Goal: Task Accomplishment & Management: Complete application form

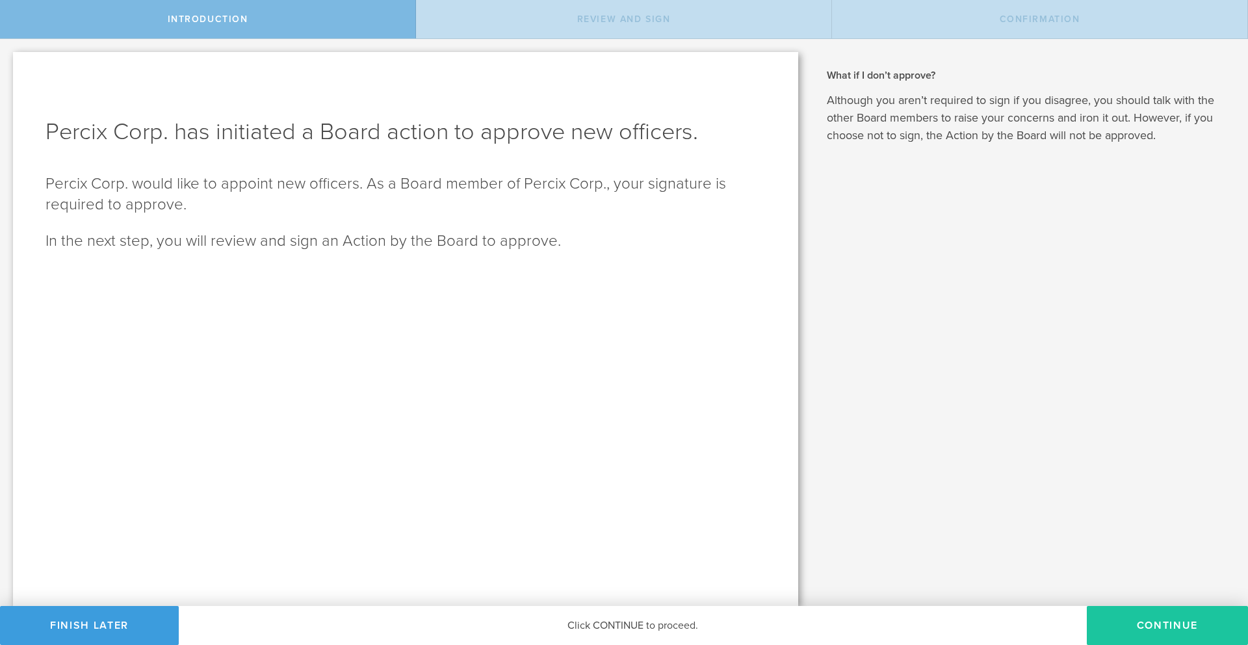
click at [1174, 628] on button "Continue" at bounding box center [1167, 625] width 161 height 39
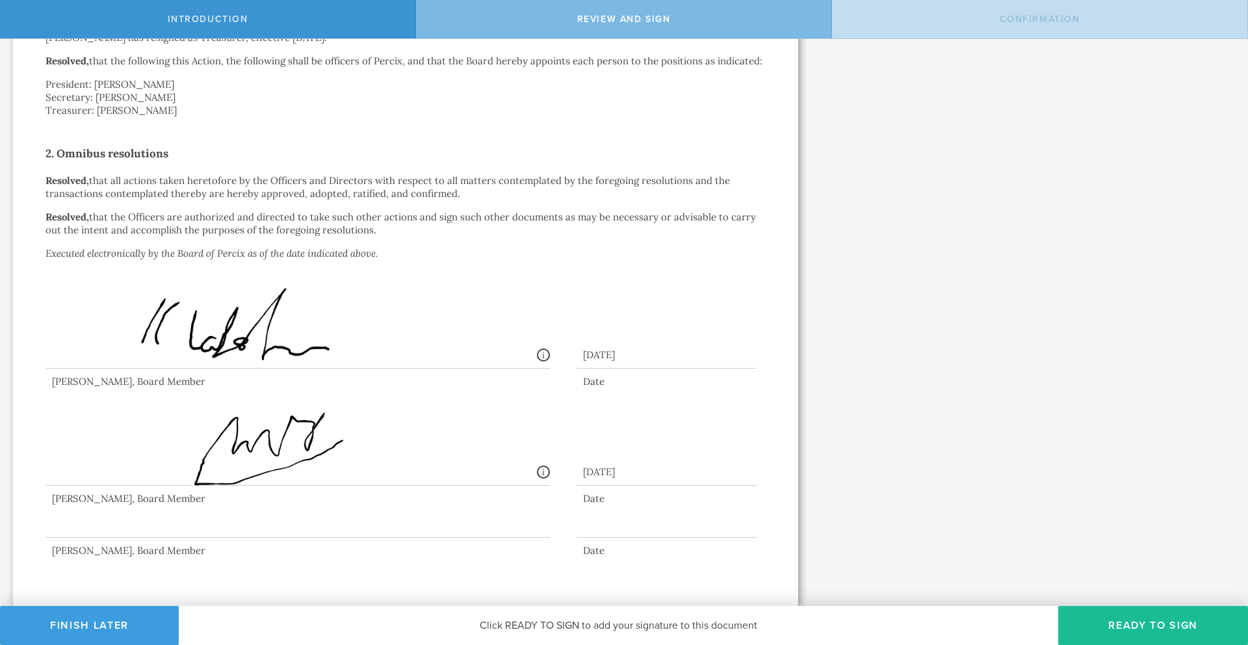
scroll to position [452, 0]
click at [1142, 626] on button "Ready to Sign" at bounding box center [1153, 625] width 190 height 39
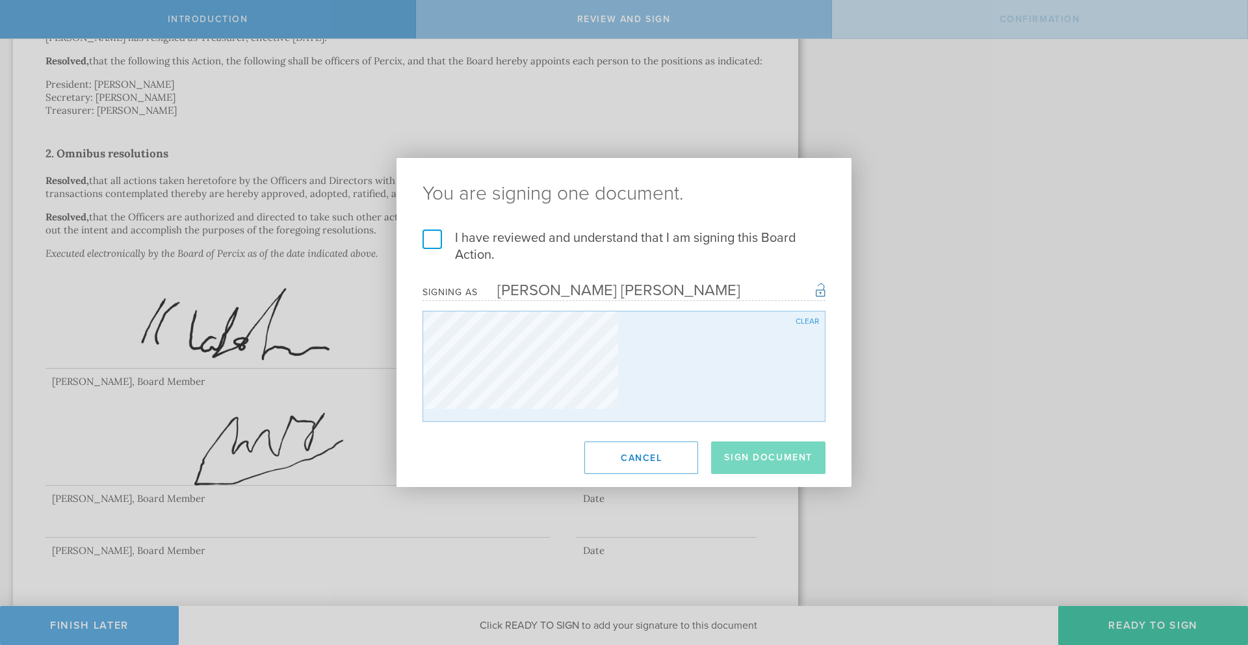
click at [1131, 623] on div "You are signing one document. I have reviewed and understand that I am signing …" at bounding box center [624, 322] width 1248 height 645
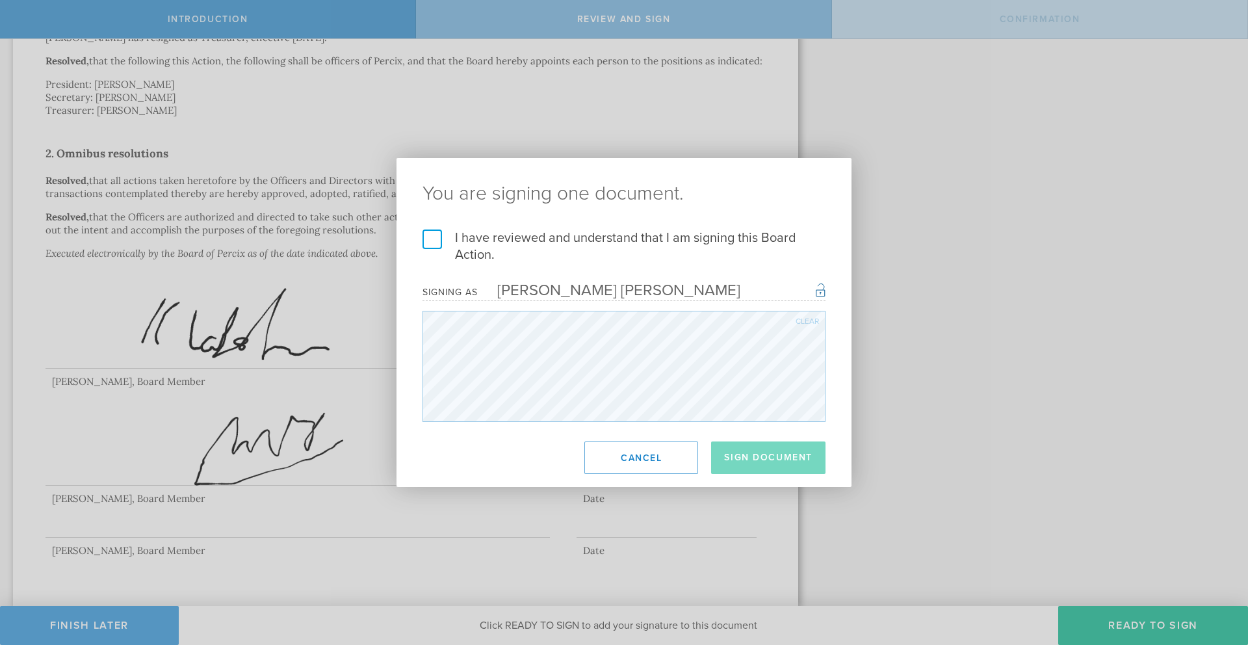
click at [434, 240] on label "I have reviewed and understand that I am signing this Board Action." at bounding box center [623, 246] width 403 height 34
click at [0, 0] on input "I have reviewed and understand that I am signing this Board Action." at bounding box center [0, 0] width 0 height 0
click at [760, 455] on button "Sign Document" at bounding box center [768, 457] width 114 height 32
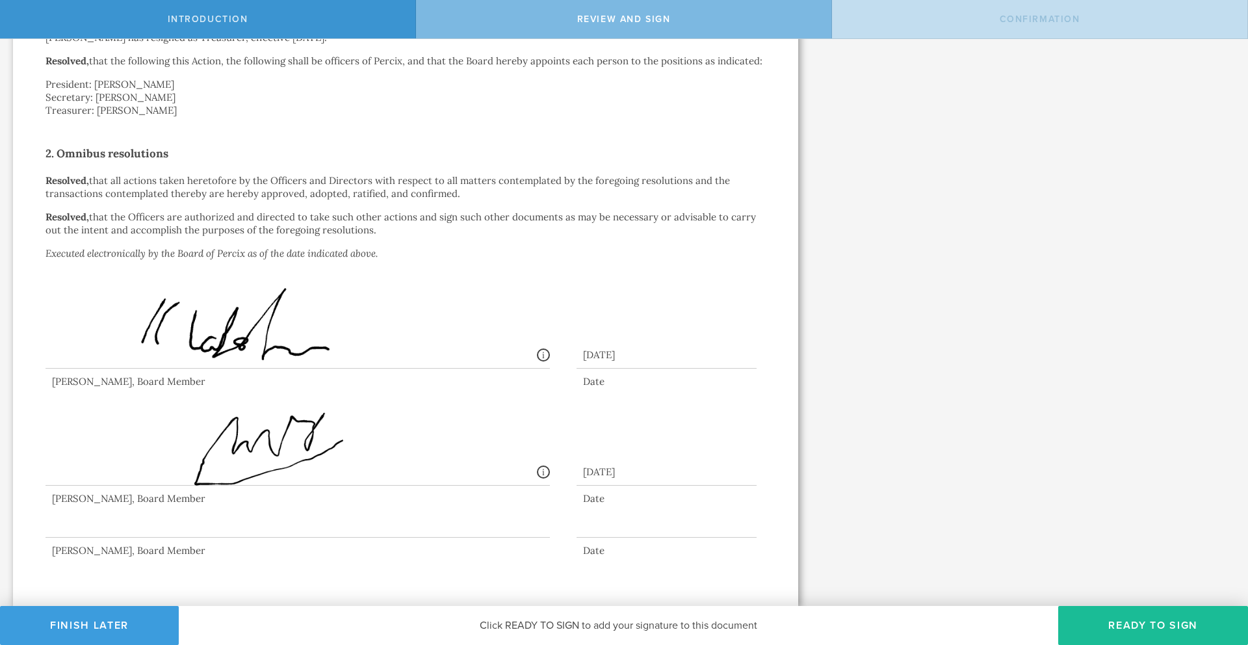
scroll to position [0, 0]
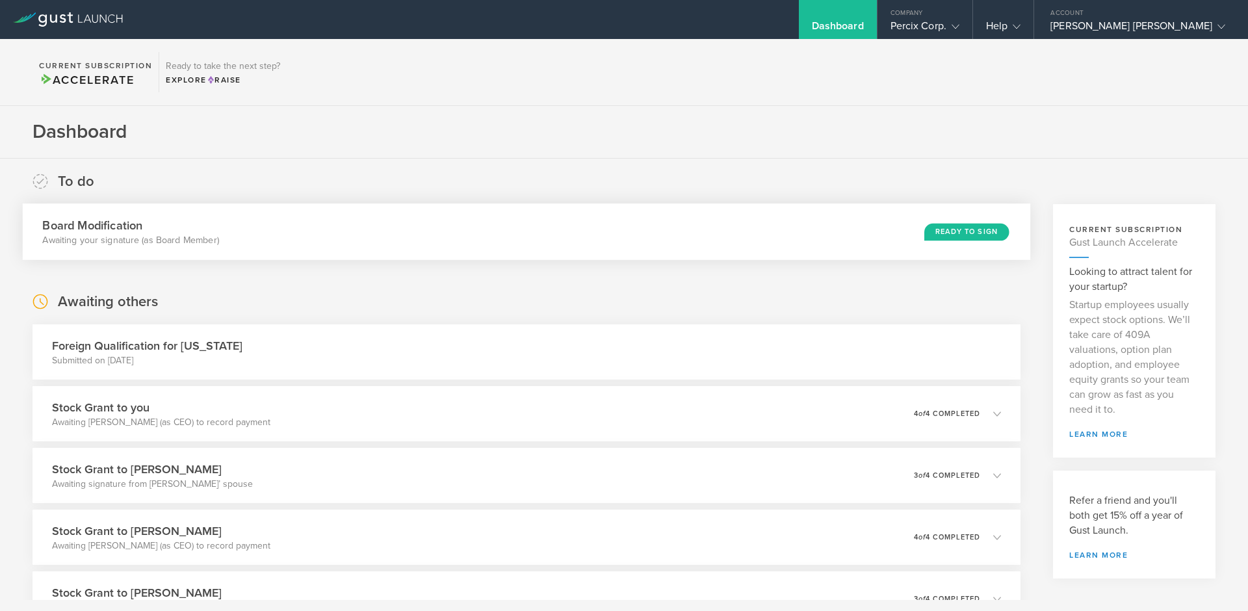
click at [948, 233] on div "Ready to Sign" at bounding box center [966, 232] width 84 height 18
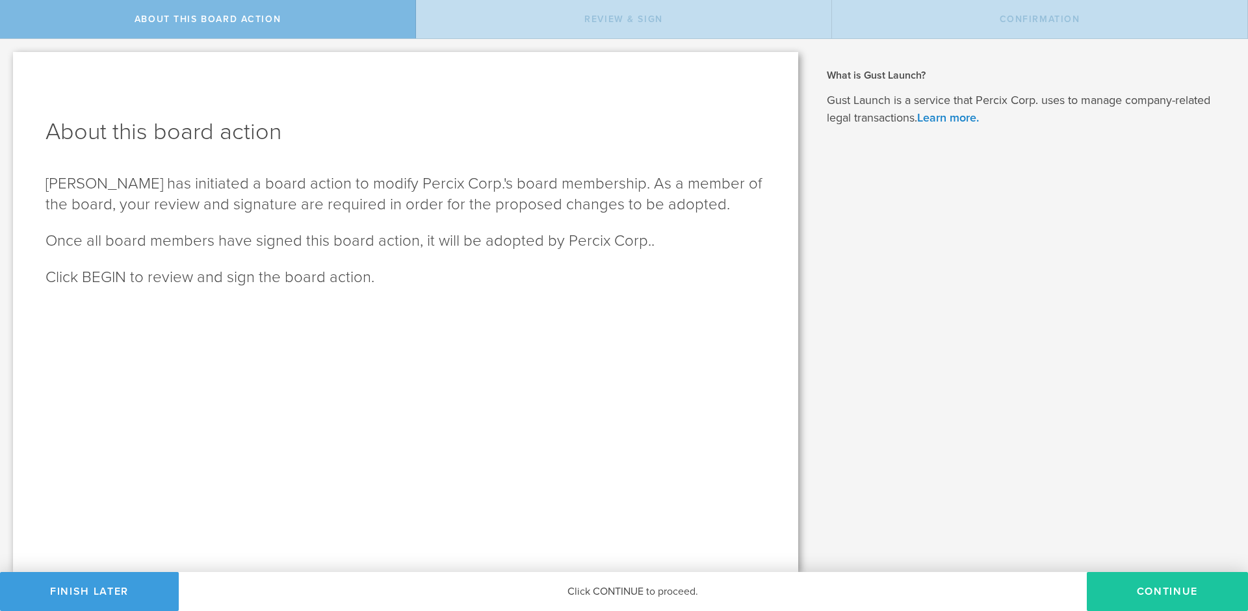
click at [1159, 587] on button "Continue" at bounding box center [1167, 591] width 161 height 39
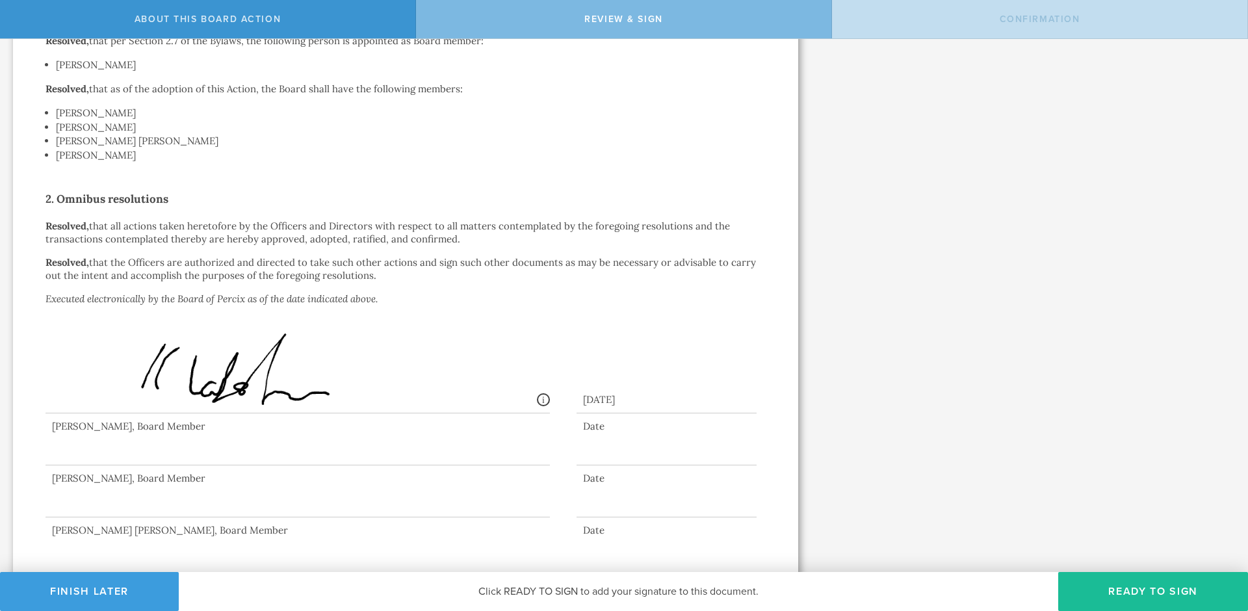
scroll to position [331, 0]
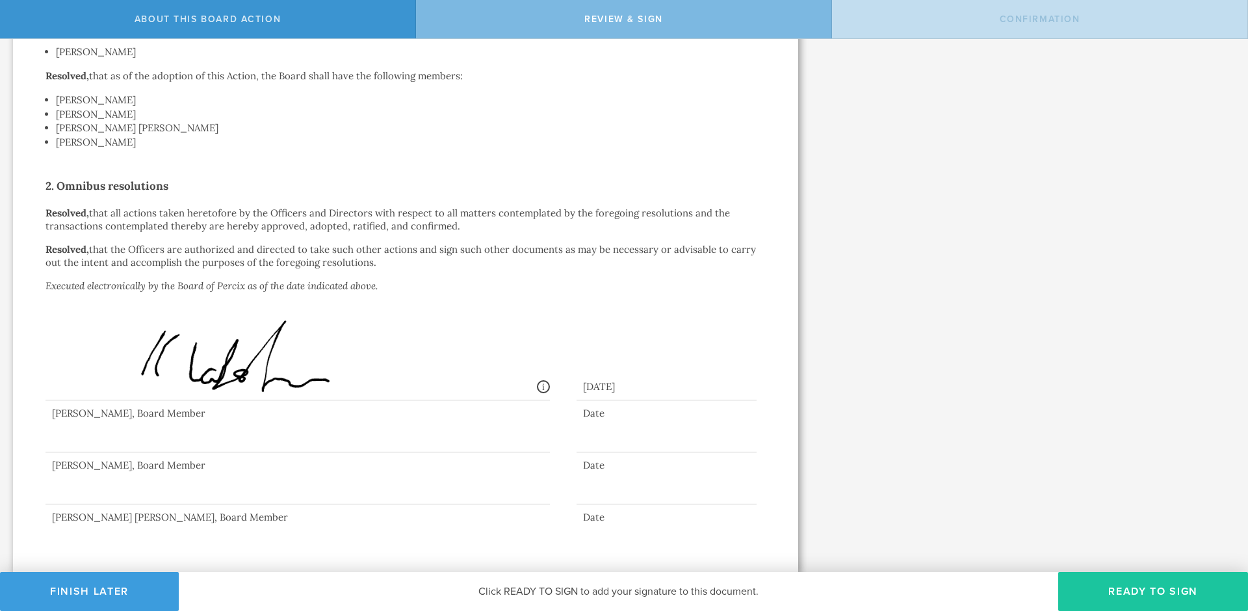
click at [1133, 596] on button "Ready to Sign" at bounding box center [1153, 591] width 190 height 39
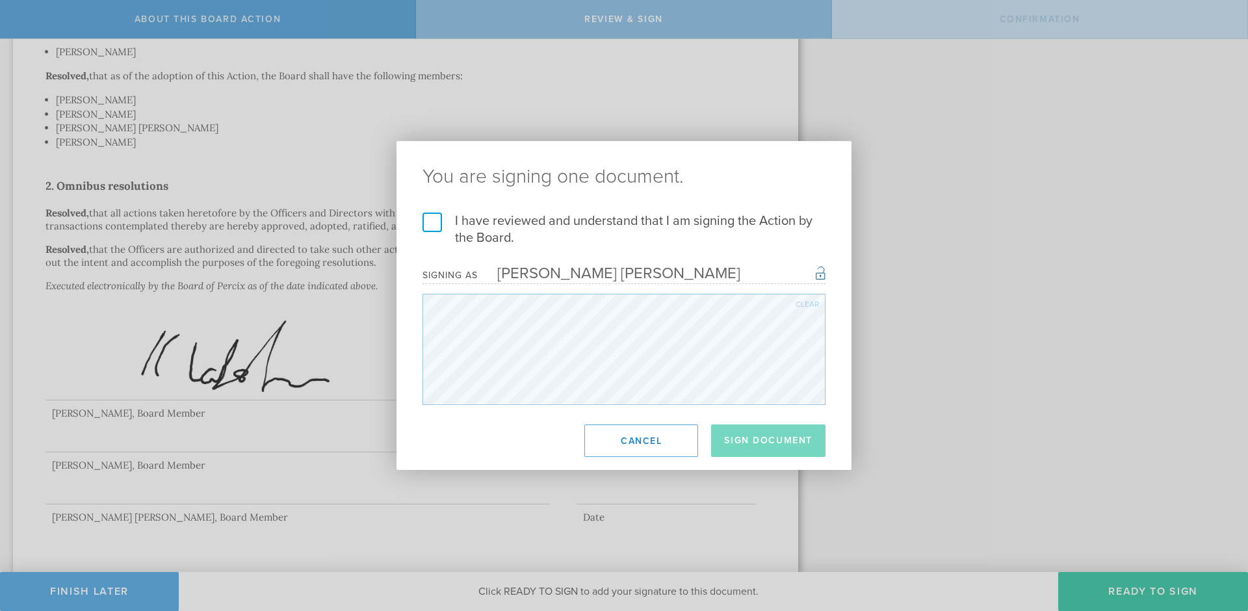
click at [430, 227] on label "I have reviewed and understand that I am signing the Action by the Board." at bounding box center [623, 230] width 403 height 34
click at [0, 0] on input "I have reviewed and understand that I am signing the Action by the Board." at bounding box center [0, 0] width 0 height 0
click at [767, 446] on button "Sign Document" at bounding box center [768, 440] width 114 height 32
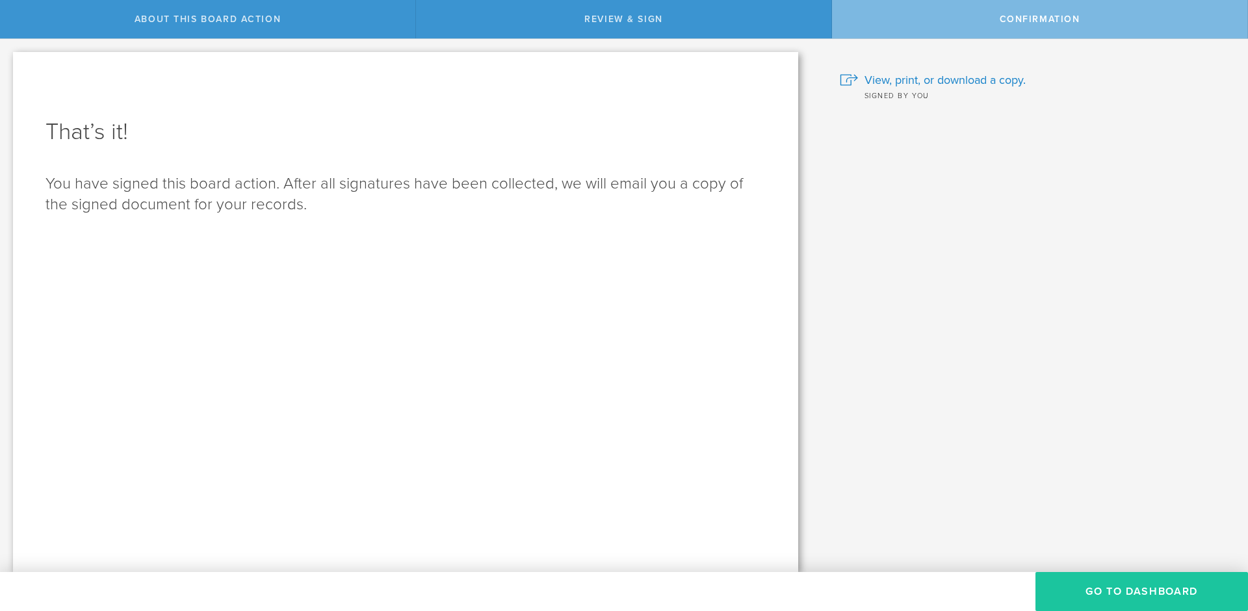
click at [1115, 587] on button "Go to Dashboard" at bounding box center [1141, 591] width 213 height 39
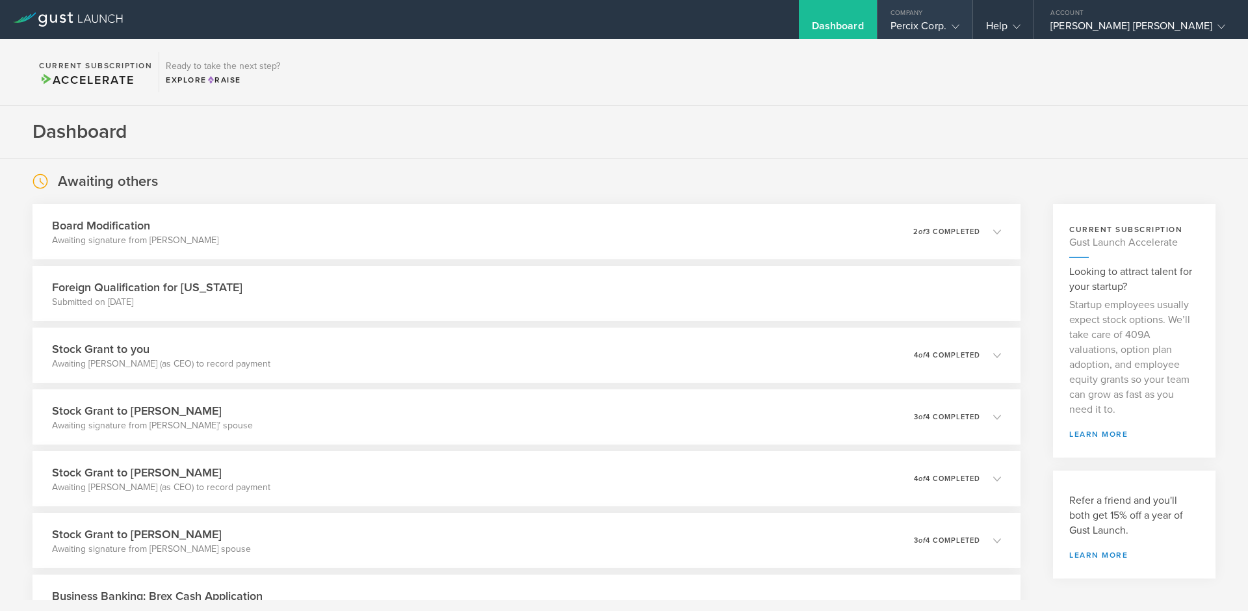
click at [955, 26] on div "Percix Corp." at bounding box center [924, 28] width 69 height 19
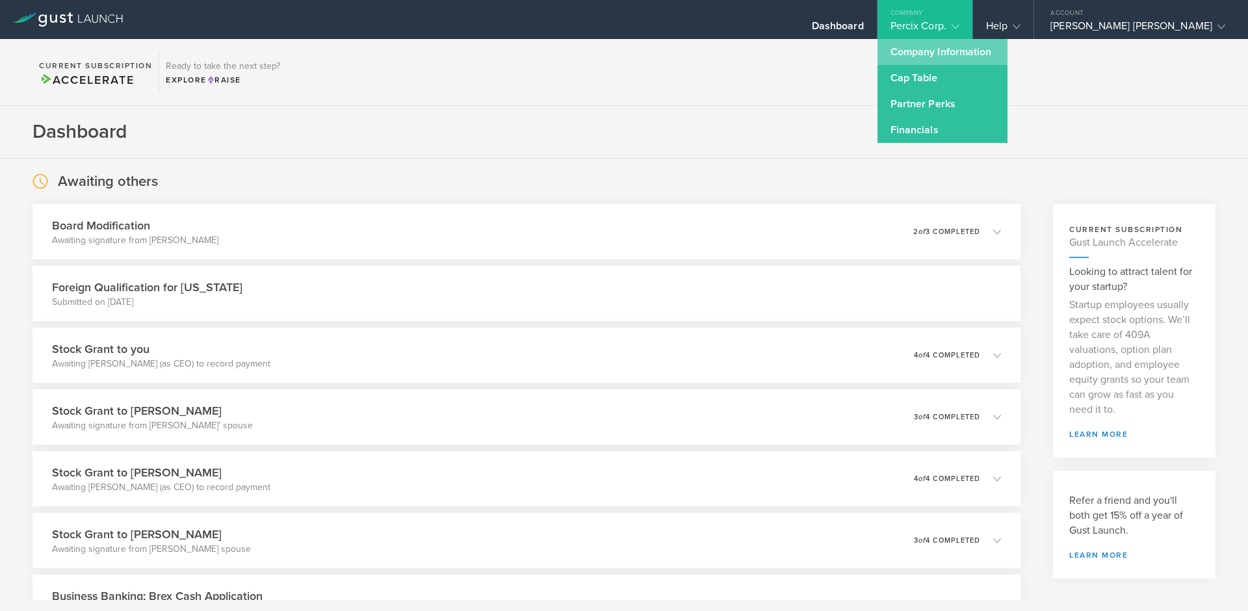
click at [962, 51] on link "Company Information" at bounding box center [942, 52] width 130 height 26
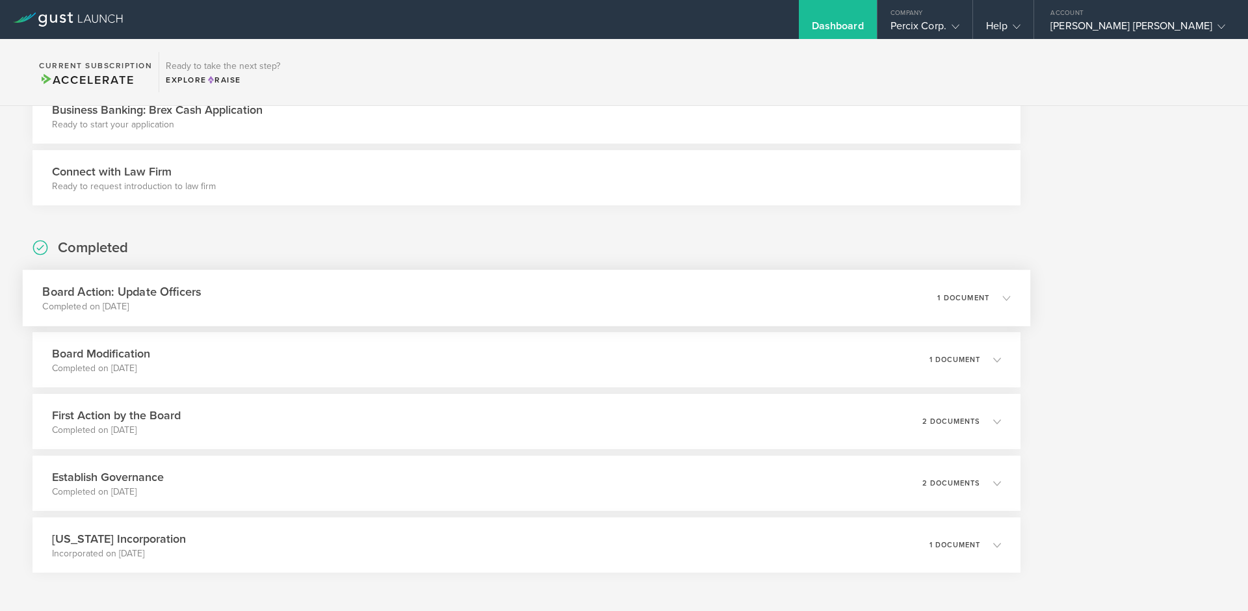
scroll to position [498, 0]
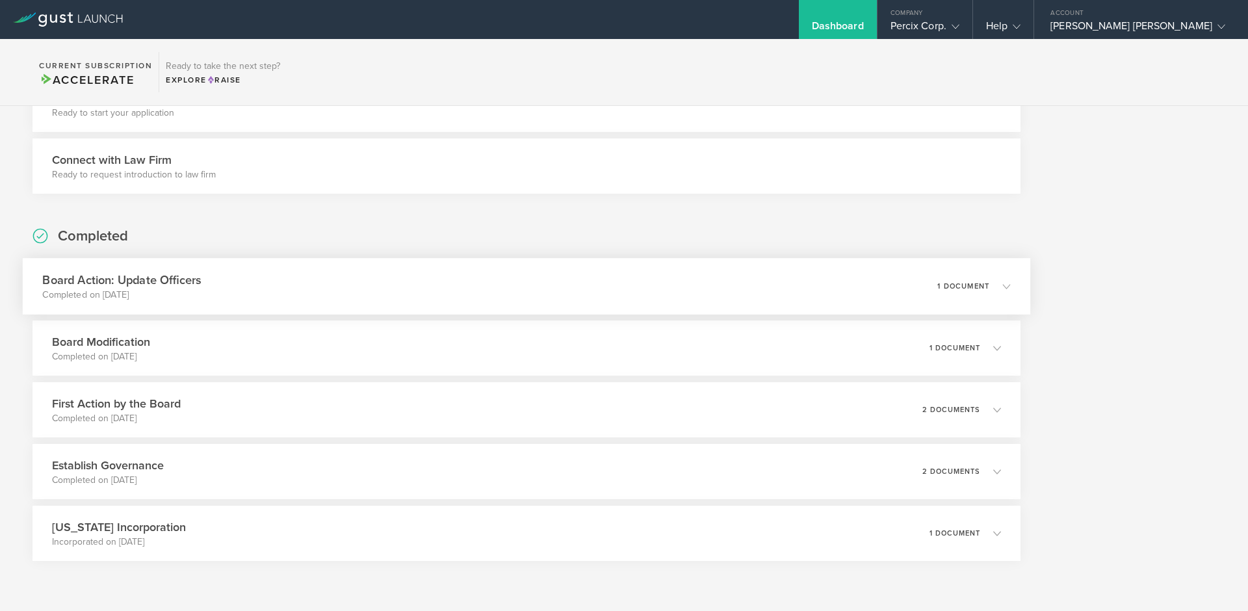
click at [172, 290] on p "Completed on [DATE]" at bounding box center [121, 295] width 159 height 13
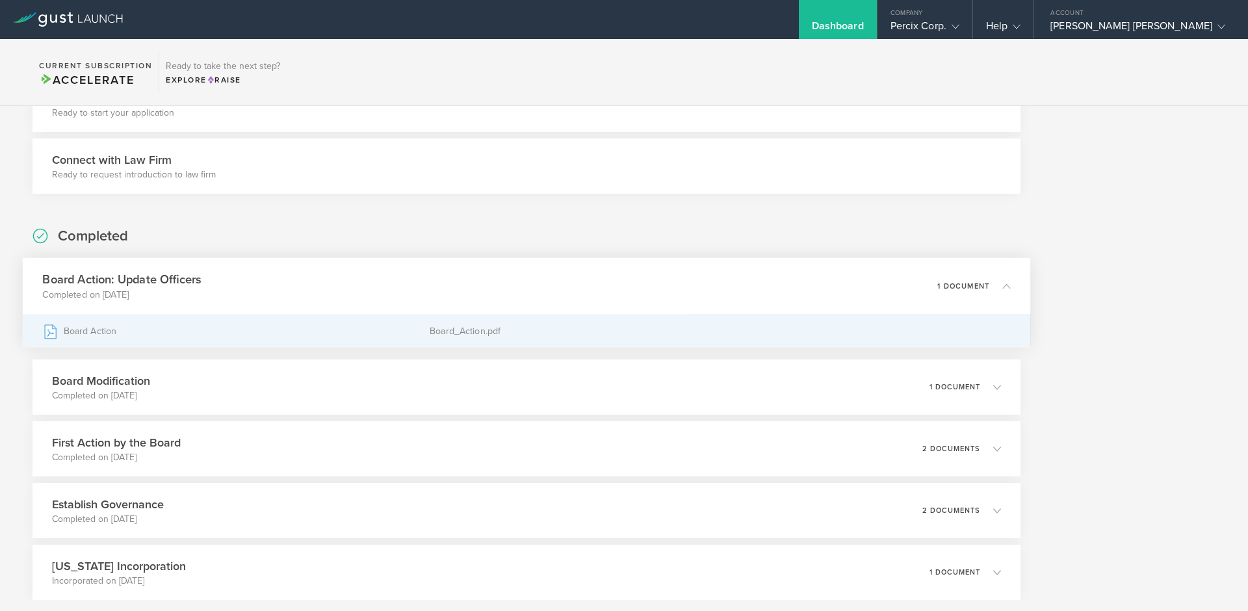
click at [93, 332] on div "Board Action" at bounding box center [235, 331] width 387 height 32
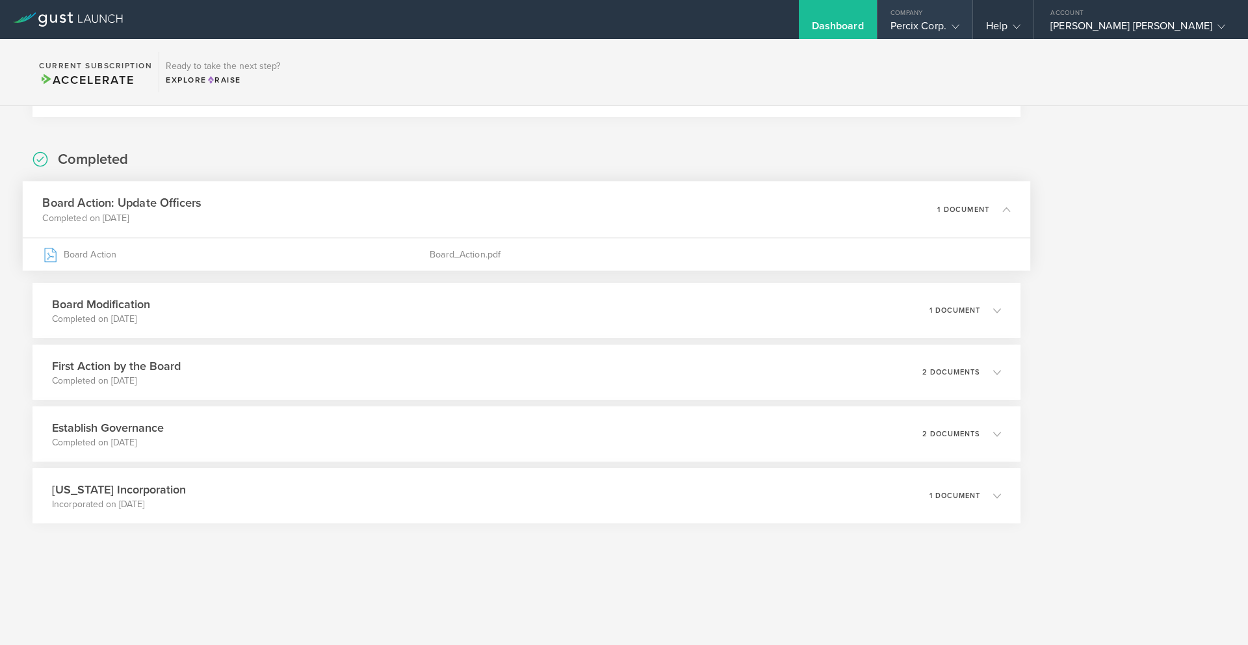
scroll to position [574, 0]
click at [959, 30] on div "Percix Corp." at bounding box center [924, 28] width 69 height 19
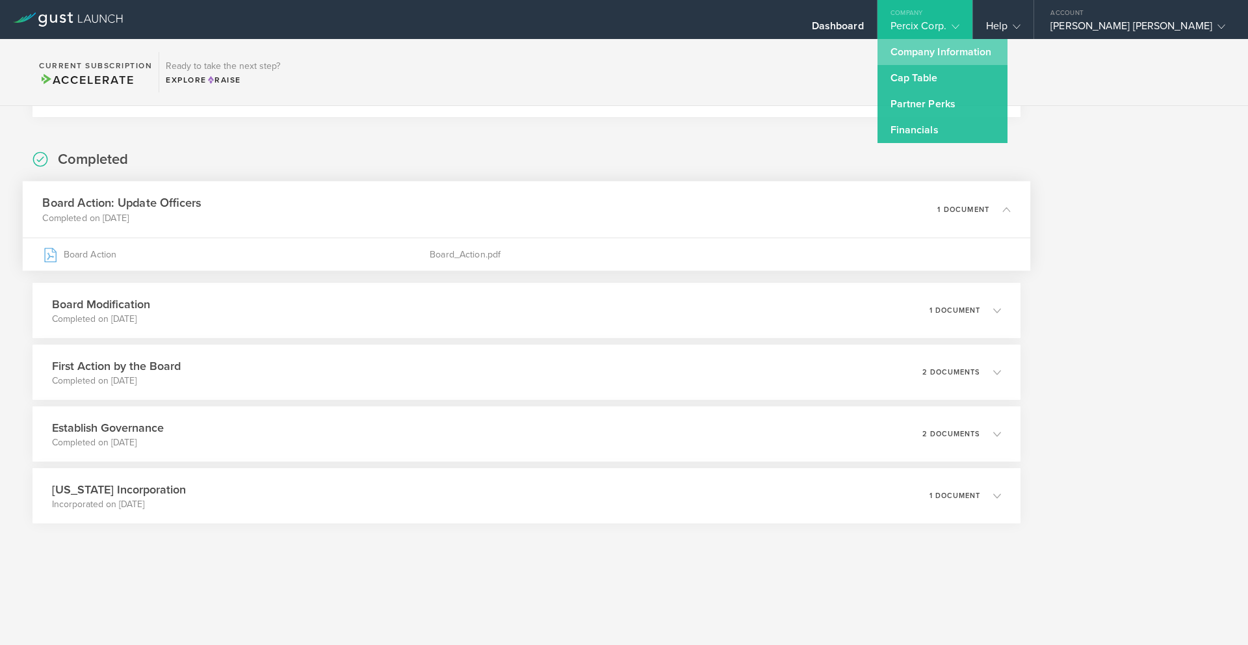
click at [986, 56] on link "Company Information" at bounding box center [942, 52] width 130 height 26
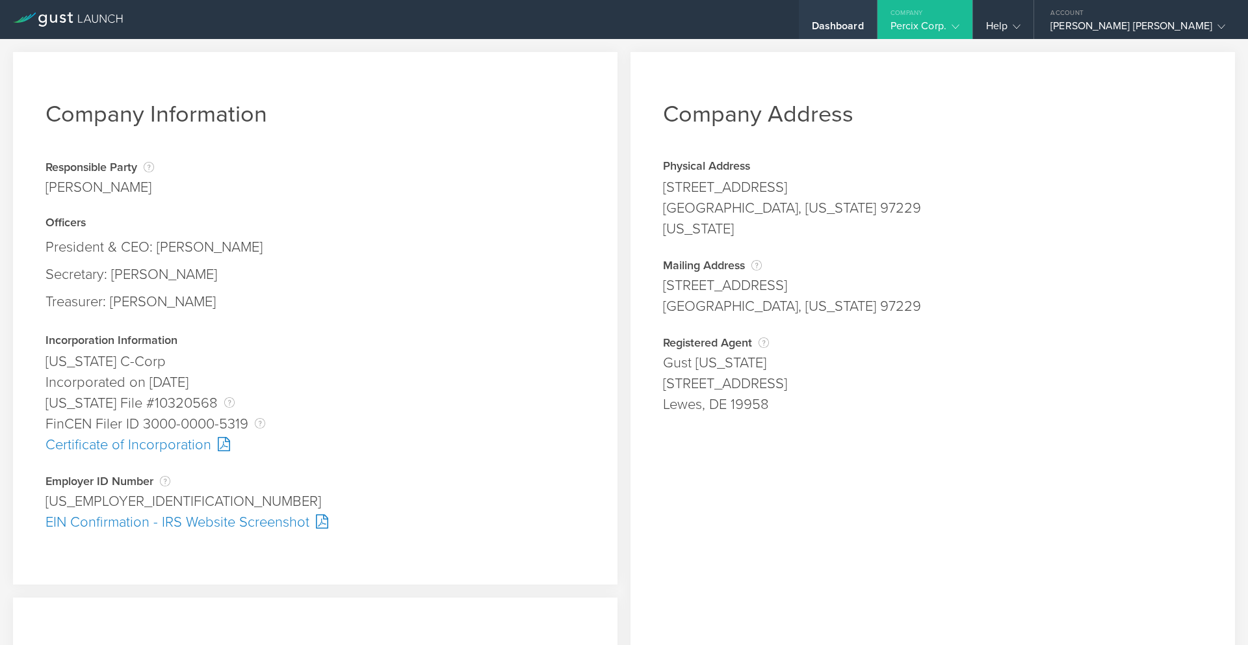
click at [864, 36] on div "Dashboard" at bounding box center [838, 28] width 52 height 19
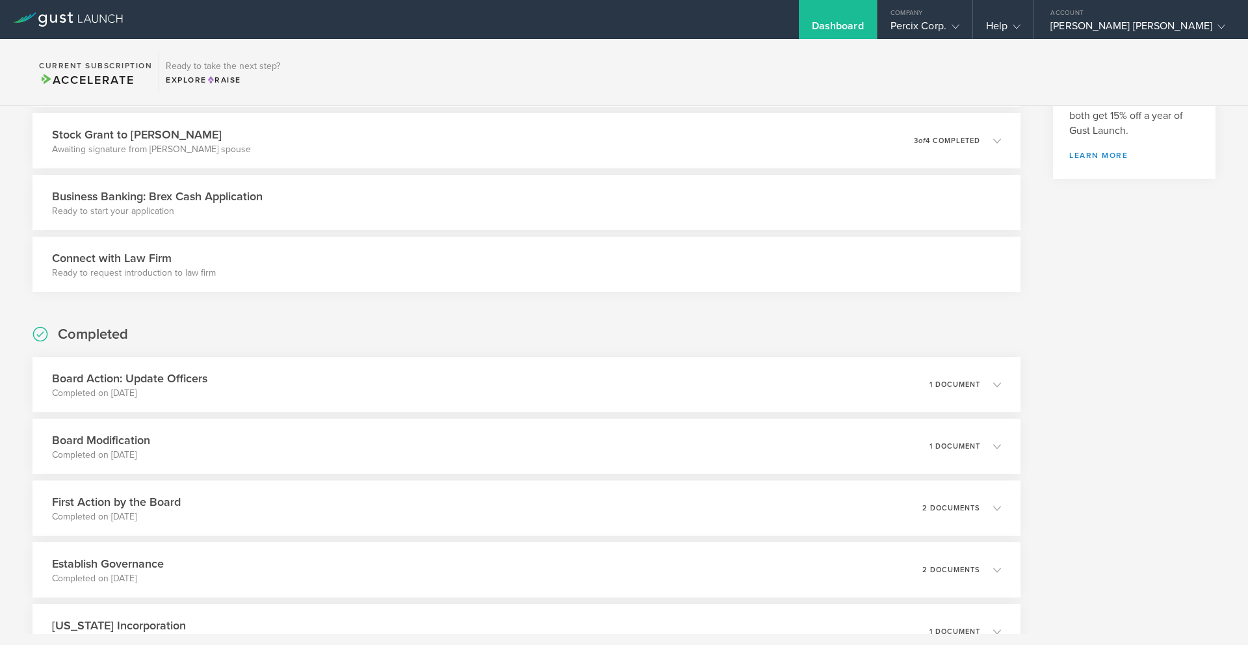
scroll to position [397, 0]
